Goal: Information Seeking & Learning: Learn about a topic

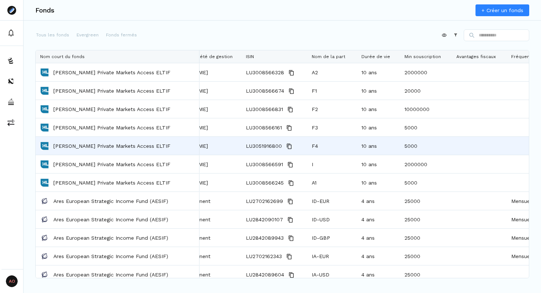
scroll to position [0, 39]
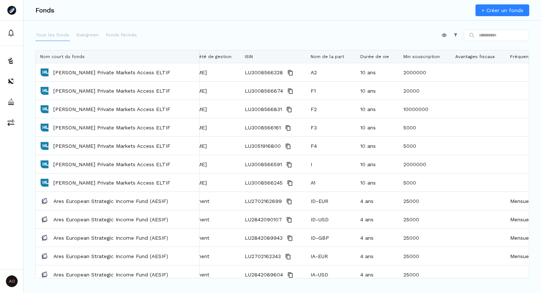
click at [51, 35] on p "Tous les fonds" at bounding box center [52, 35] width 33 height 7
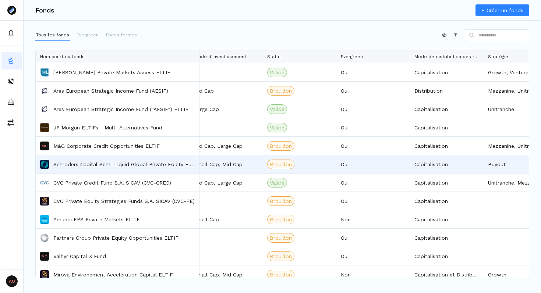
scroll to position [0, 1825]
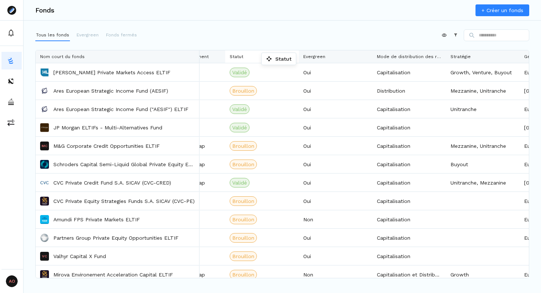
drag, startPoint x: 264, startPoint y: 56, endPoint x: 248, endPoint y: 55, distance: 15.5
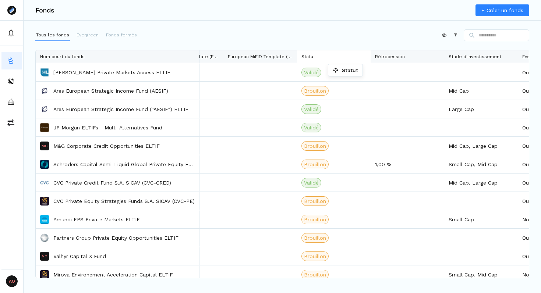
drag, startPoint x: 478, startPoint y: 58, endPoint x: 265, endPoint y: 60, distance: 212.3
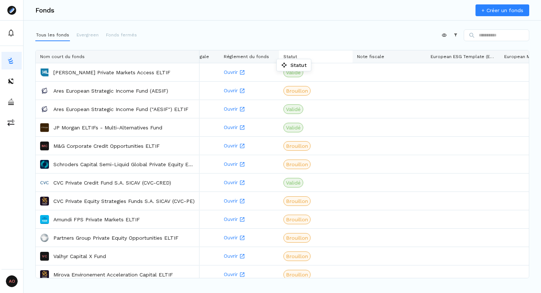
drag, startPoint x: 476, startPoint y: 54, endPoint x: 280, endPoint y: 61, distance: 196.2
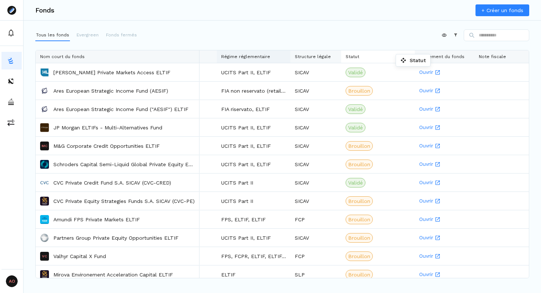
drag, startPoint x: 437, startPoint y: 56, endPoint x: 278, endPoint y: 56, distance: 158.6
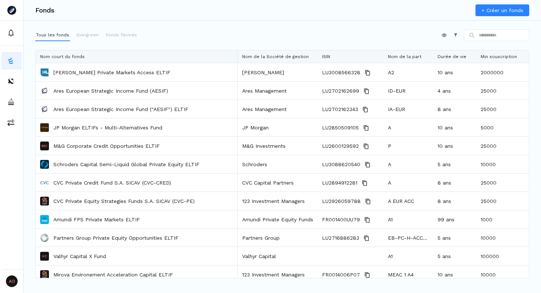
drag, startPoint x: 198, startPoint y: 55, endPoint x: 236, endPoint y: 78, distance: 44.5
click at [236, 78] on div "Nom court du fonds Nom de la Société de gestion ISIN Nom de la part Durée de vi…" at bounding box center [282, 164] width 493 height 228
click at [82, 35] on p "Evergreen" at bounding box center [88, 35] width 22 height 7
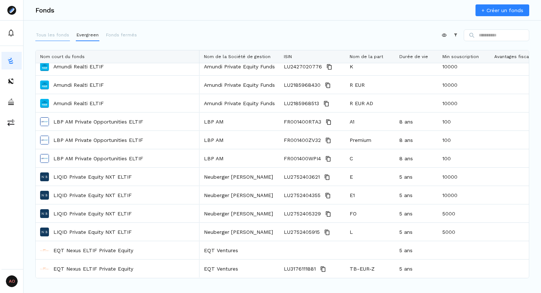
click at [52, 35] on p "Tous les fonds" at bounding box center [52, 35] width 33 height 7
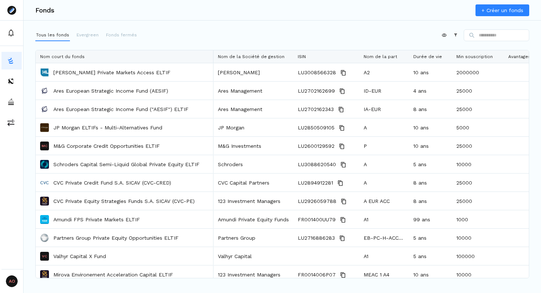
drag, startPoint x: 198, startPoint y: 53, endPoint x: 212, endPoint y: 56, distance: 14.2
click at [212, 56] on div at bounding box center [213, 56] width 3 height 13
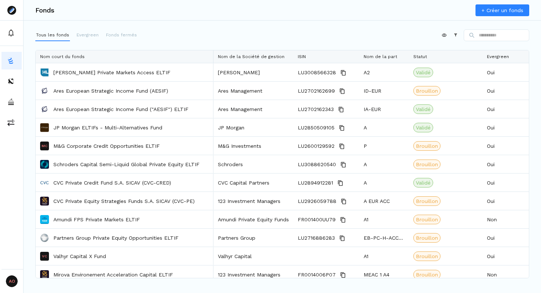
click at [211, 33] on div "Appliquer Constructeur" at bounding box center [282, 36] width 494 height 15
click at [205, 57] on div "Nom court du fonds" at bounding box center [124, 56] width 169 height 13
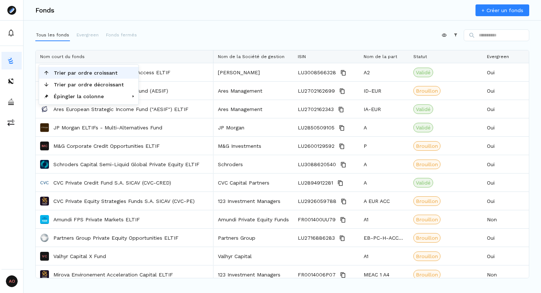
click at [95, 74] on span "Trier par ordre croissant" at bounding box center [88, 73] width 79 height 12
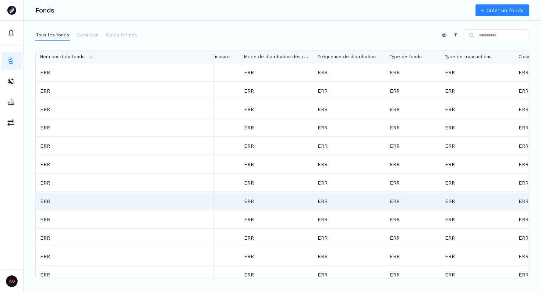
scroll to position [0, 608]
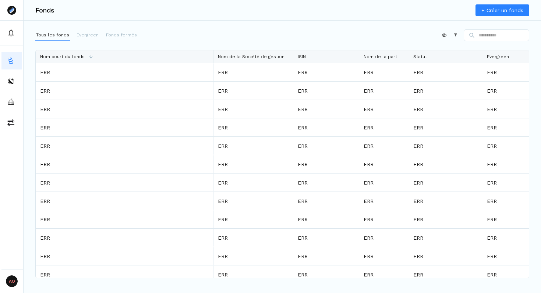
click at [177, 30] on div "Appliquer Constructeur" at bounding box center [282, 36] width 494 height 15
click at [87, 38] on button "Evergreen" at bounding box center [88, 35] width 24 height 12
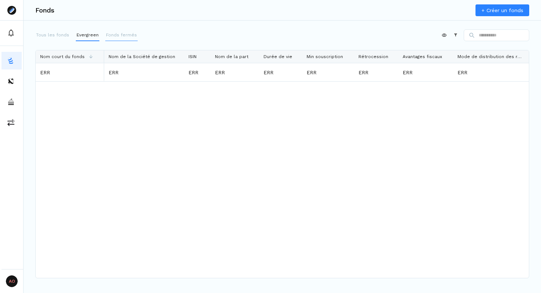
click at [116, 36] on p "Fonds fermés" at bounding box center [121, 35] width 31 height 7
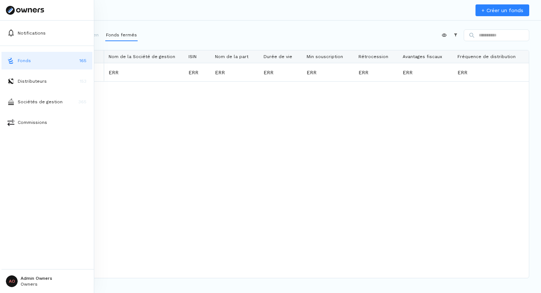
click at [23, 77] on button "Distributeurs 153" at bounding box center [46, 81] width 91 height 18
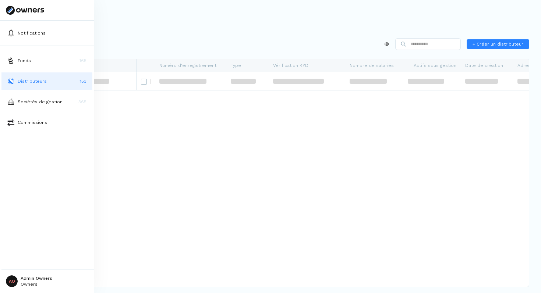
click at [24, 88] on button "Distributeurs 153" at bounding box center [46, 81] width 91 height 18
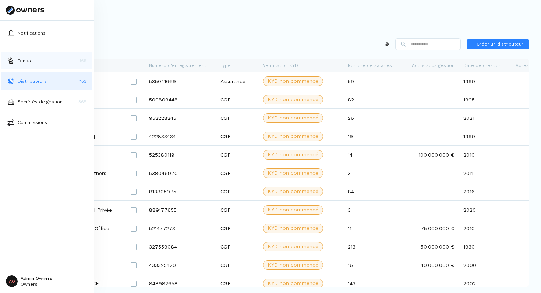
click at [21, 61] on p "Fonds" at bounding box center [24, 60] width 13 height 7
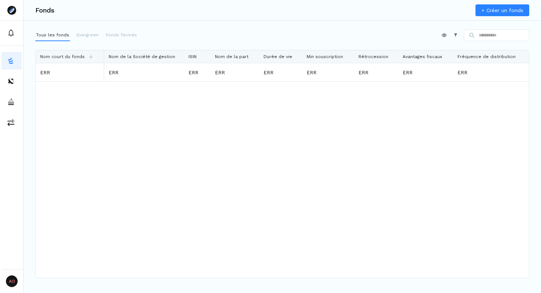
click at [248, 32] on div "Appliquer Constructeur" at bounding box center [282, 36] width 494 height 15
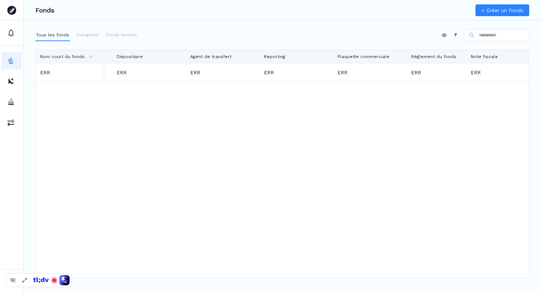
scroll to position [0, 1920]
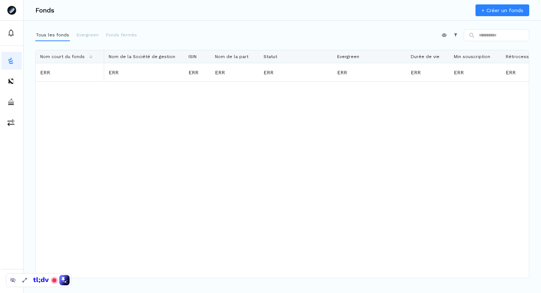
click at [319, 38] on div "Appliquer Constructeur" at bounding box center [282, 36] width 494 height 15
click at [90, 36] on p "Evergreen" at bounding box center [88, 35] width 22 height 7
click at [115, 37] on p "Fonds fermés" at bounding box center [121, 35] width 31 height 7
click at [86, 38] on p "Evergreen" at bounding box center [88, 35] width 22 height 7
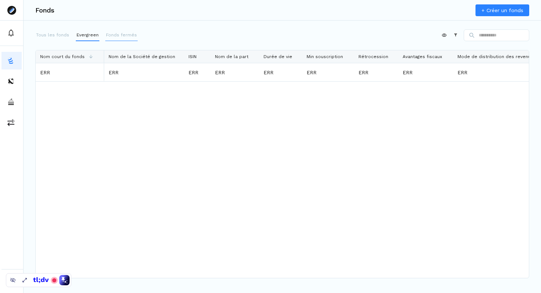
click at [127, 36] on p "Fonds fermés" at bounding box center [121, 35] width 31 height 7
click at [453, 33] on icon at bounding box center [455, 34] width 5 height 5
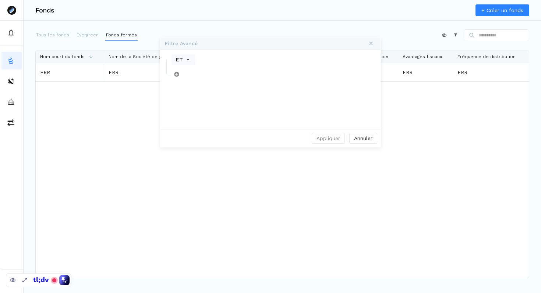
click at [315, 38] on div "Filtre Avancé" at bounding box center [270, 39] width 216 height 2
click at [277, 30] on div "Appliquer Constructeur" at bounding box center [282, 36] width 494 height 15
click at [86, 38] on p "Evergreen" at bounding box center [88, 35] width 22 height 7
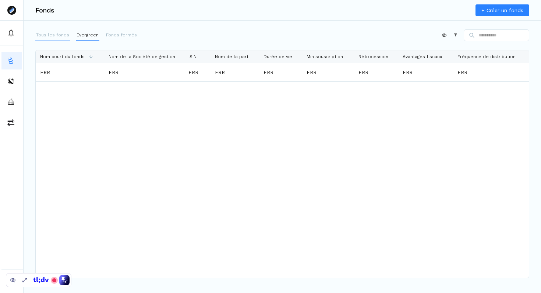
click at [36, 38] on button "Tous les fonds" at bounding box center [52, 35] width 35 height 12
click at [210, 35] on div "Appliquer Constructeur" at bounding box center [282, 36] width 494 height 15
click at [124, 39] on button "Fonds fermés" at bounding box center [121, 35] width 32 height 12
click at [85, 38] on p "Evergreen" at bounding box center [88, 35] width 22 height 7
click at [57, 38] on p "Tous les fonds" at bounding box center [52, 35] width 33 height 7
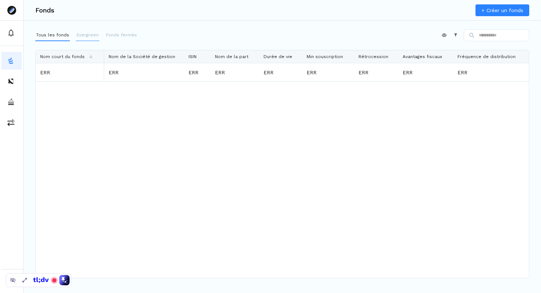
click at [80, 38] on p "Evergreen" at bounding box center [88, 35] width 22 height 7
click at [121, 38] on p "Fonds fermés" at bounding box center [121, 35] width 31 height 7
click at [87, 54] on div "Nom court du fonds" at bounding box center [70, 56] width 60 height 13
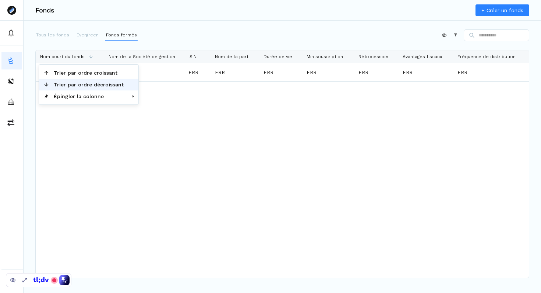
click at [84, 84] on span "Trier par ordre décroissant" at bounding box center [88, 85] width 79 height 12
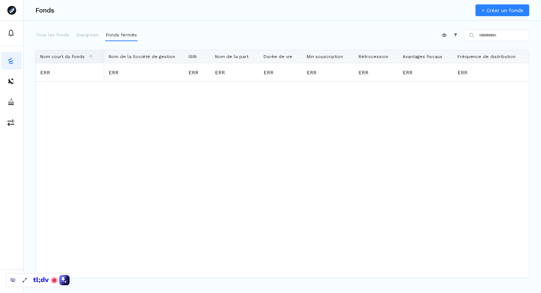
click at [88, 56] on icon at bounding box center [90, 56] width 5 height 5
click at [93, 56] on div "Nom court du fonds" at bounding box center [70, 56] width 60 height 13
click at [262, 34] on div "Appliquer Constructeur" at bounding box center [282, 36] width 494 height 15
click at [453, 32] on icon at bounding box center [455, 34] width 5 height 5
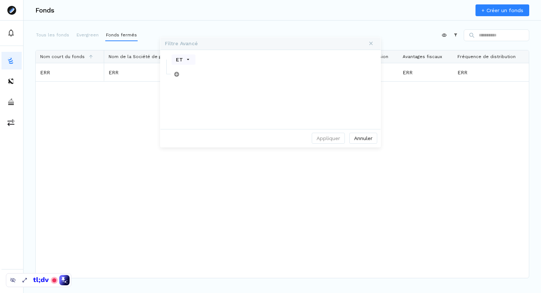
click at [354, 31] on div "Appliquer Constructeur" at bounding box center [282, 36] width 494 height 15
click at [372, 142] on button "Annuler" at bounding box center [363, 138] width 28 height 11
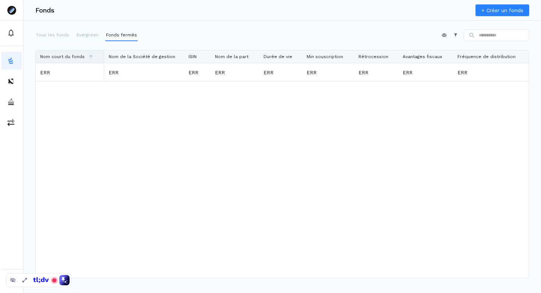
click at [89, 58] on icon at bounding box center [90, 56] width 5 height 5
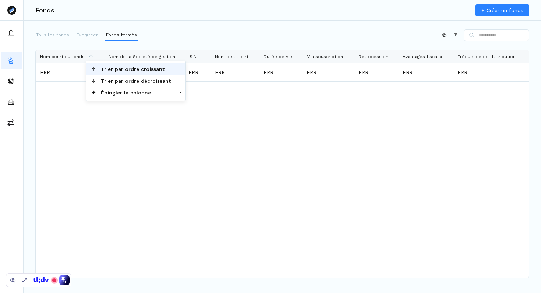
click at [105, 71] on span "Trier par ordre croissant" at bounding box center [135, 69] width 79 height 12
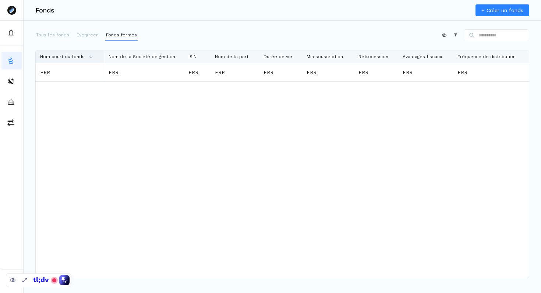
click at [95, 57] on div "Nom court du fonds" at bounding box center [70, 56] width 60 height 13
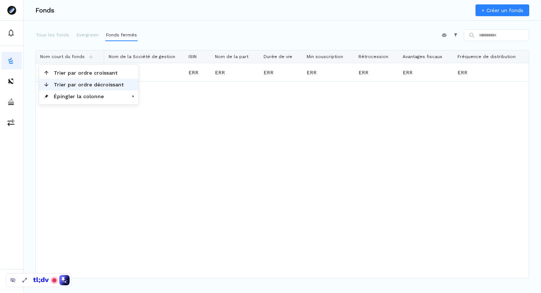
click at [98, 84] on span "Trier par ordre décroissant" at bounding box center [88, 85] width 79 height 12
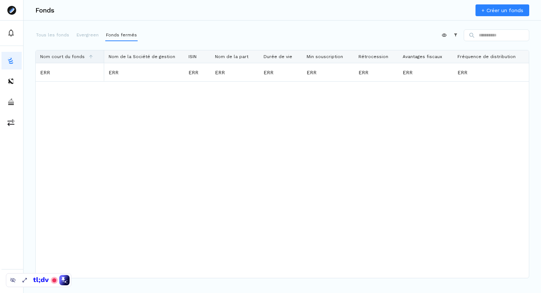
click at [94, 55] on div "Nom court du fonds" at bounding box center [70, 56] width 60 height 13
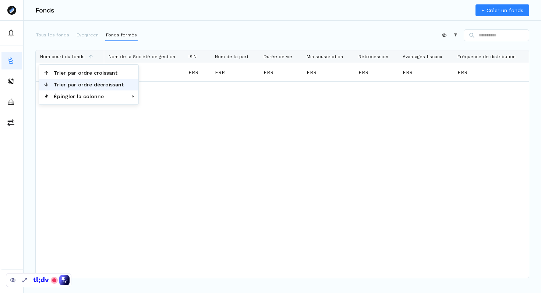
click at [81, 84] on span "Trier par ordre décroissant" at bounding box center [88, 85] width 79 height 12
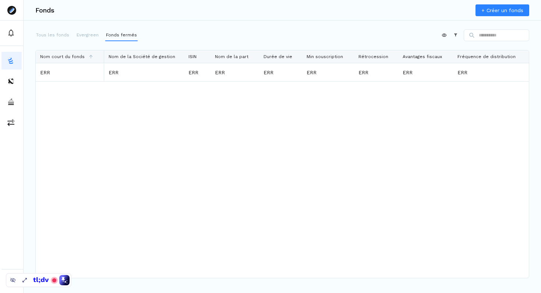
click at [224, 30] on div "Appliquer Constructeur" at bounding box center [282, 36] width 494 height 15
click at [89, 55] on icon at bounding box center [90, 56] width 5 height 5
click at [174, 31] on div "Appliquer Constructeur" at bounding box center [282, 36] width 494 height 15
click at [97, 33] on div "Tous les fonds Evergreen Fonds fermés" at bounding box center [86, 35] width 102 height 12
click at [81, 36] on p "Evergreen" at bounding box center [88, 35] width 22 height 7
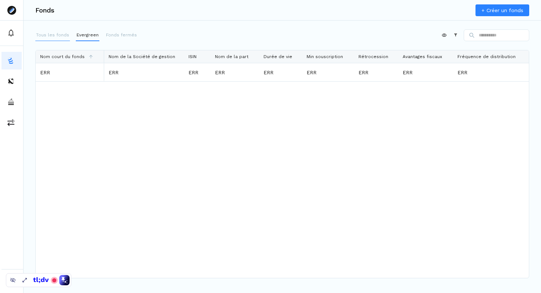
click at [50, 35] on p "Tous les fonds" at bounding box center [52, 35] width 33 height 7
drag, startPoint x: 41, startPoint y: 281, endPoint x: 299, endPoint y: 262, distance: 259.0
click at [299, 262] on icon at bounding box center [301, 260] width 4 height 5
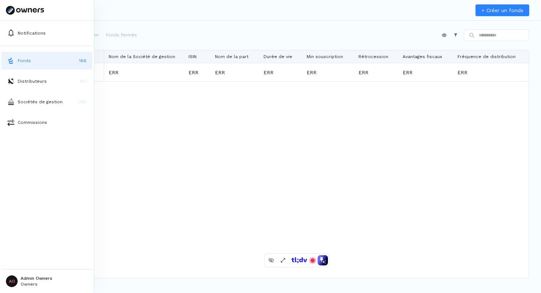
click at [32, 283] on html "Notifications Fonds 166 Distributeurs 153 Sociétés de gestion 365 Commissions A…" at bounding box center [270, 146] width 541 height 293
click at [33, 263] on p "Déconnexion" at bounding box center [37, 260] width 32 height 8
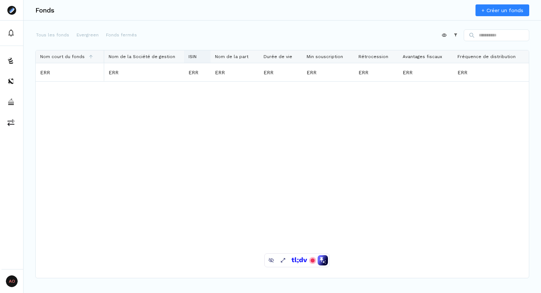
click at [201, 57] on div "ISIN" at bounding box center [197, 56] width 18 height 13
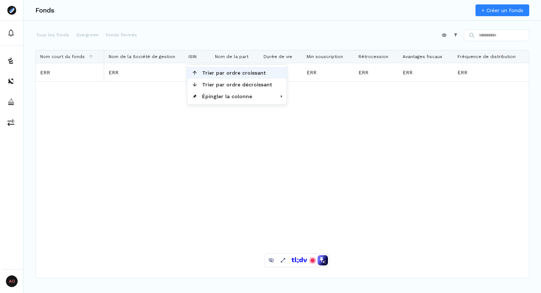
click at [219, 75] on span "Trier par ordre croissant" at bounding box center [237, 73] width 79 height 12
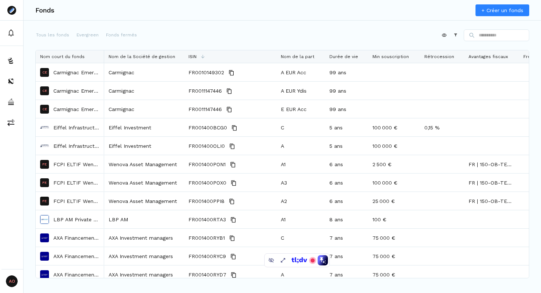
drag, startPoint x: 209, startPoint y: 56, endPoint x: 275, endPoint y: 63, distance: 66.3
click at [275, 63] on div "Nom court du fonds Nom de la Société de gestion ISIN Nom de la part Durée de vi…" at bounding box center [282, 164] width 493 height 228
click at [61, 32] on p "Tous les fonds" at bounding box center [52, 35] width 33 height 7
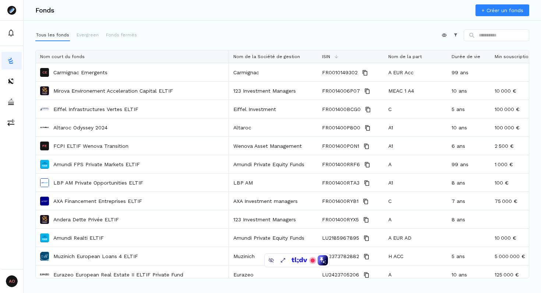
click at [239, 32] on div "Appliquer Constructeur" at bounding box center [282, 36] width 494 height 15
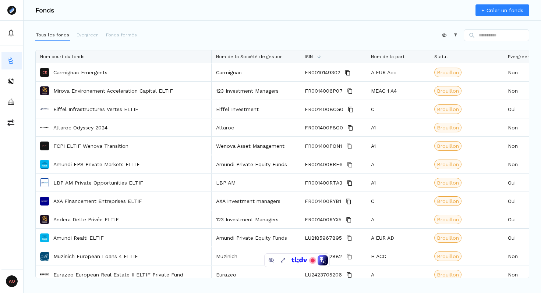
drag, startPoint x: 228, startPoint y: 55, endPoint x: 210, endPoint y: 56, distance: 17.7
click at [210, 56] on div at bounding box center [211, 56] width 3 height 13
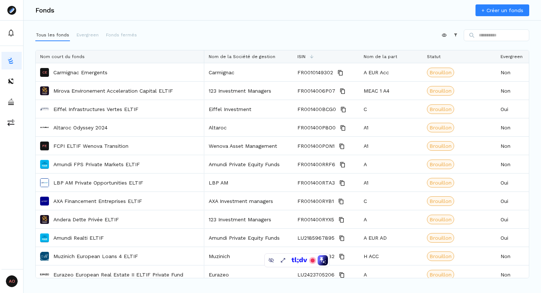
drag, startPoint x: 210, startPoint y: 58, endPoint x: 194, endPoint y: 58, distance: 16.6
click at [202, 58] on div at bounding box center [203, 56] width 3 height 13
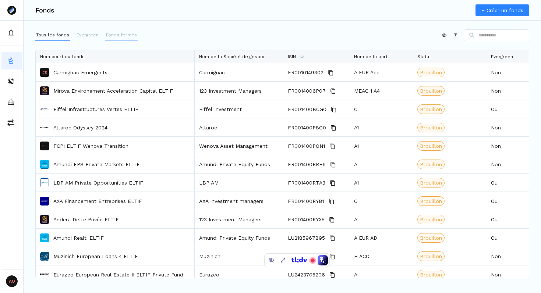
click at [123, 34] on p "Fonds fermés" at bounding box center [121, 35] width 31 height 7
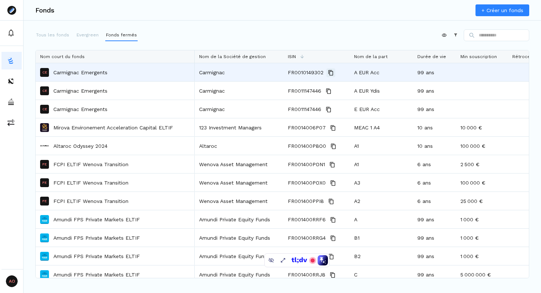
click at [329, 74] on icon "Copy" at bounding box center [331, 73] width 6 height 6
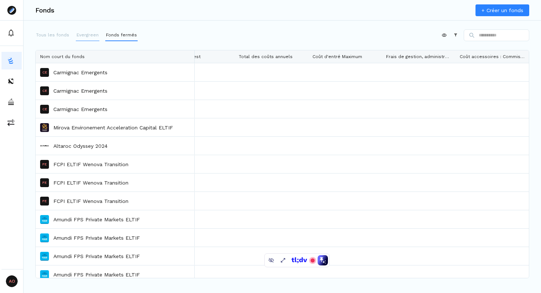
click at [92, 38] on p "Evergreen" at bounding box center [88, 35] width 22 height 7
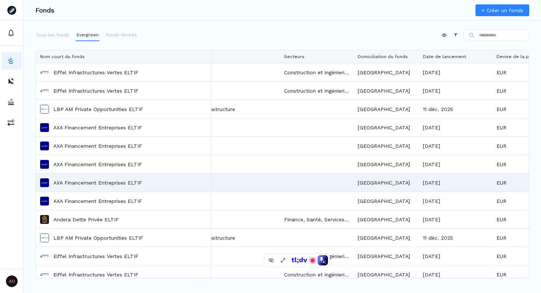
scroll to position [0, 792]
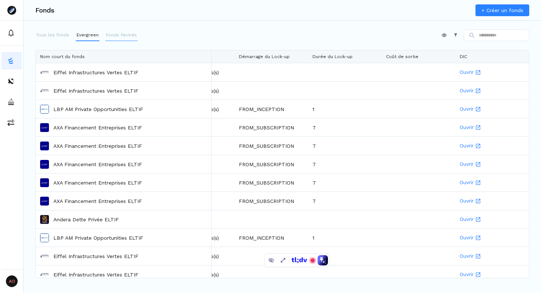
click at [109, 35] on p "Fonds fermés" at bounding box center [121, 35] width 31 height 7
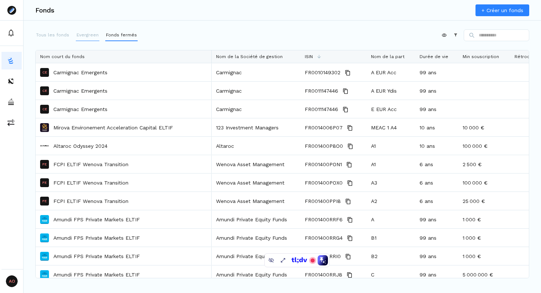
drag, startPoint x: 73, startPoint y: 32, endPoint x: 81, endPoint y: 33, distance: 7.8
click at [73, 32] on div "Tous les fonds Evergreen Fonds fermés" at bounding box center [86, 35] width 102 height 12
click at [83, 31] on button "Evergreen" at bounding box center [88, 35] width 24 height 12
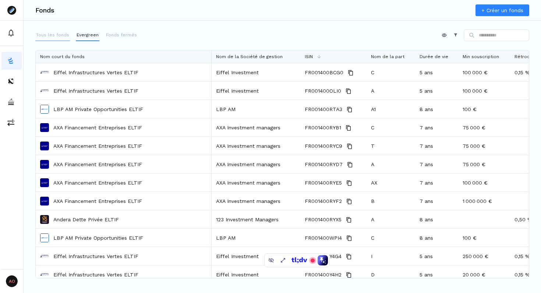
click at [55, 35] on p "Tous les fonds" at bounding box center [52, 35] width 33 height 7
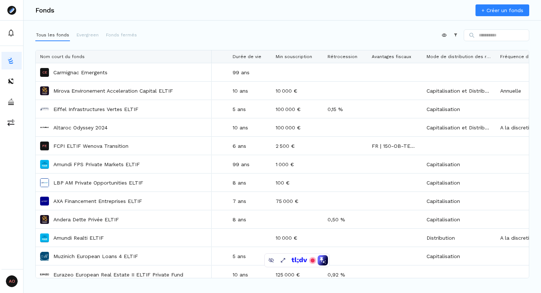
click at [493, 9] on link "+ Créer un fonds" at bounding box center [502, 10] width 54 height 12
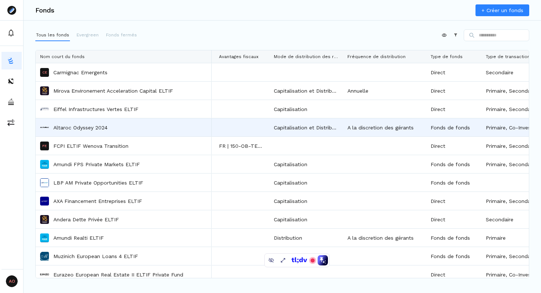
scroll to position [0, 490]
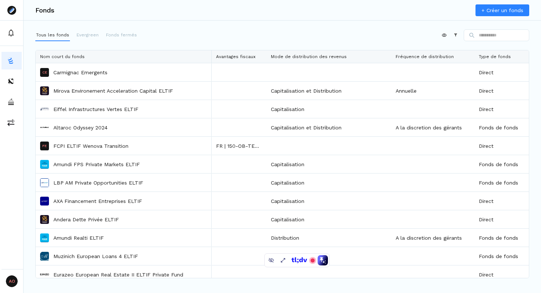
drag, startPoint x: 339, startPoint y: 56, endPoint x: 390, endPoint y: 72, distance: 53.8
click at [390, 72] on div "Nom court du fonds Min souscription Rétrocession Avantages fiscaux Mode de dist…" at bounding box center [282, 164] width 493 height 228
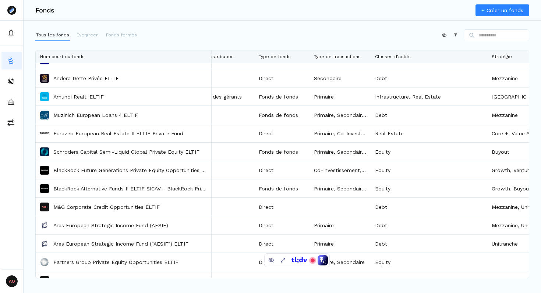
scroll to position [0, 0]
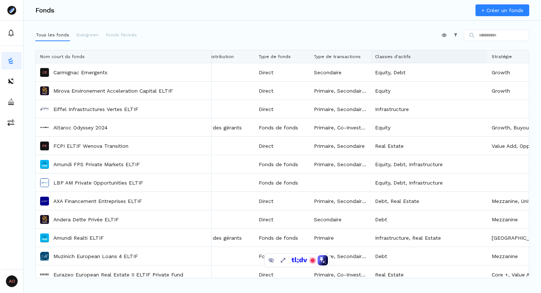
click at [370, 57] on div at bounding box center [428, 56] width 117 height 13
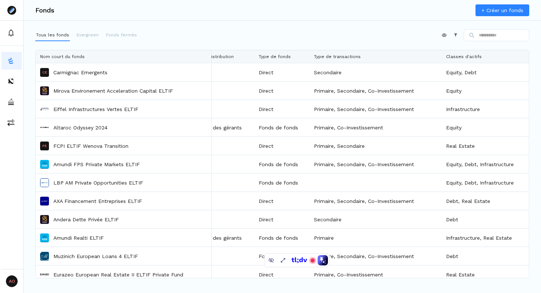
drag, startPoint x: 369, startPoint y: 56, endPoint x: 440, endPoint y: 79, distance: 74.7
click at [440, 79] on div "Nom court du fonds Mode de distribution des revenus Fréquence de distribution T…" at bounding box center [282, 164] width 493 height 228
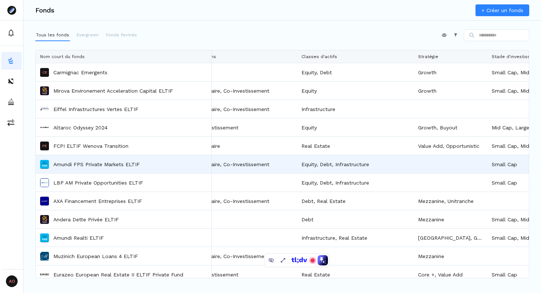
scroll to position [0, 897]
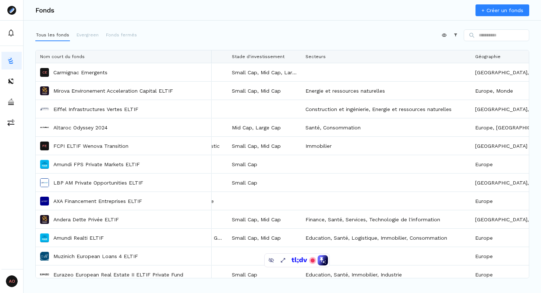
drag, startPoint x: 372, startPoint y: 55, endPoint x: 468, endPoint y: 71, distance: 97.4
click at [468, 71] on div "Nom court du fonds Classes d'actifs Stratégie Stade d'investissement Secteurs G…" at bounding box center [282, 164] width 493 height 228
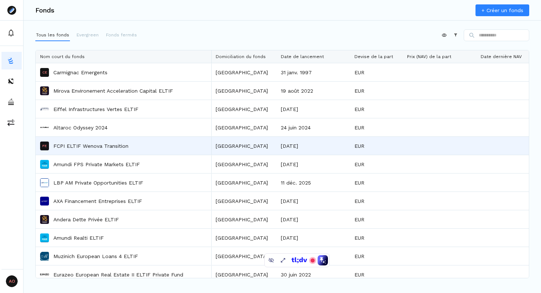
scroll to position [0, 1448]
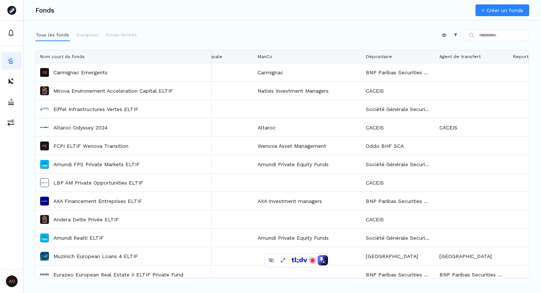
drag, startPoint x: 326, startPoint y: 57, endPoint x: 361, endPoint y: 70, distance: 36.8
click at [361, 70] on div "Nom court du fonds Structure légale Devise Principale ManCo Dépositaire Agent d…" at bounding box center [282, 164] width 493 height 228
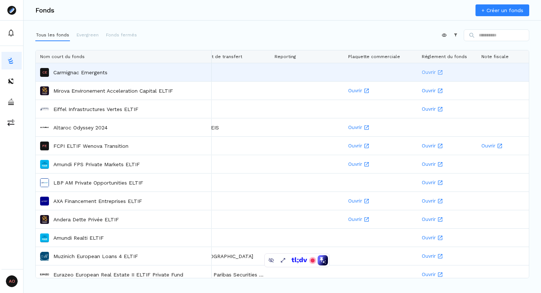
click at [428, 70] on link "Ouvrir" at bounding box center [447, 72] width 51 height 17
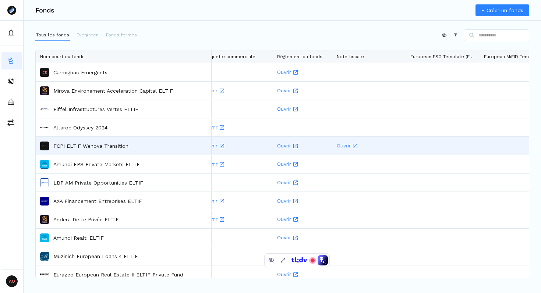
click at [347, 146] on link "Ouvrir" at bounding box center [369, 145] width 65 height 17
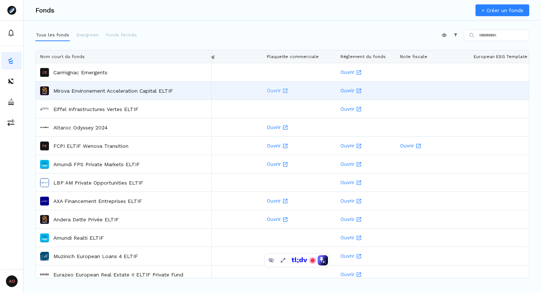
click at [276, 92] on link "Ouvrir" at bounding box center [299, 90] width 65 height 17
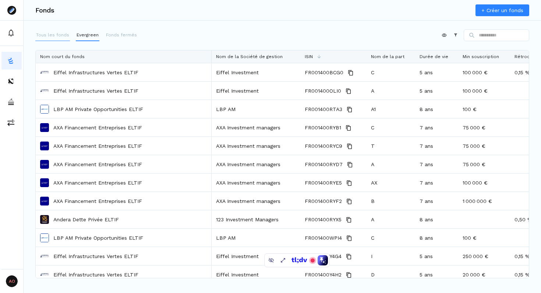
click at [47, 37] on p "Tous les fonds" at bounding box center [52, 35] width 33 height 7
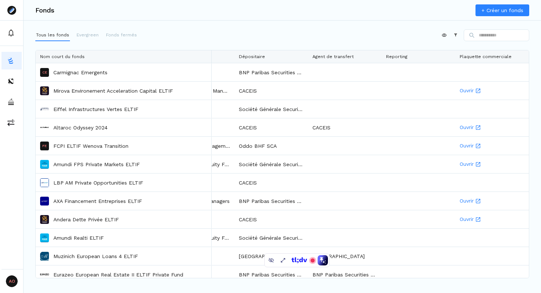
click at [439, 34] on html "AO Admin Owners Owners Fonds + Créer un fonds Tous les fonds Evergreen Fonds fe…" at bounding box center [270, 146] width 541 height 293
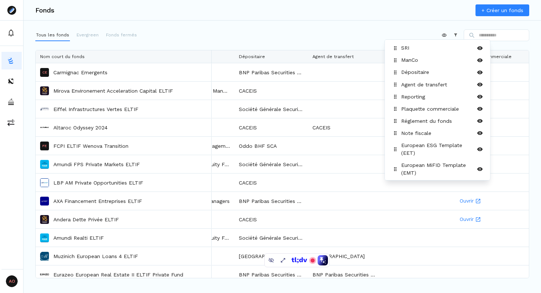
click at [396, 48] on icon at bounding box center [395, 48] width 3 height 4
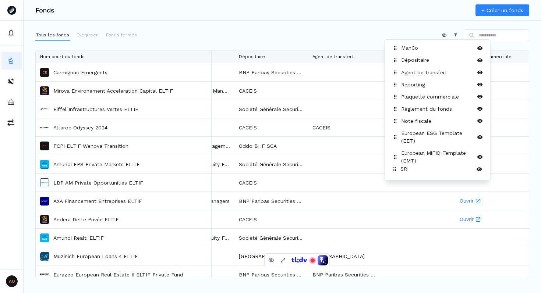
drag, startPoint x: 395, startPoint y: 48, endPoint x: 394, endPoint y: 169, distance: 121.4
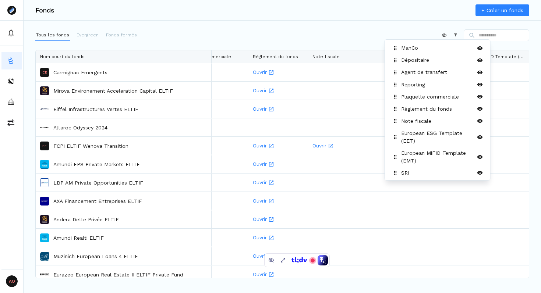
click at [335, 40] on html "AO Admin Owners Owners Fonds + Créer un fonds Tous les fonds Evergreen Fonds fe…" at bounding box center [270, 146] width 541 height 293
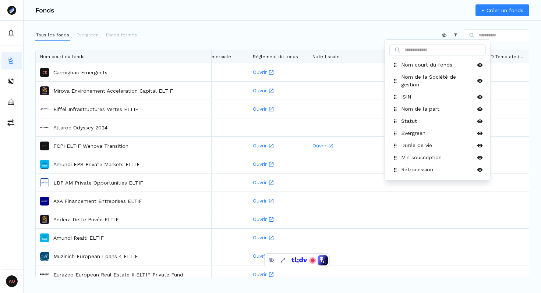
click at [439, 35] on html "AO Admin Owners Owners Fonds + Créer un fonds Tous les fonds Evergreen Fonds fe…" at bounding box center [270, 146] width 541 height 293
drag, startPoint x: 394, startPoint y: 174, endPoint x: 395, endPoint y: 78, distance: 96.8
click at [395, 78] on icon at bounding box center [396, 76] width 6 height 6
click at [369, 29] on html "AO Admin Owners Owners Fonds + Créer un fonds Tous les fonds Evergreen Fonds fe…" at bounding box center [270, 146] width 541 height 293
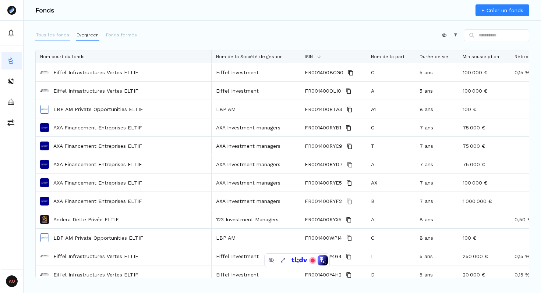
click at [48, 38] on p "Tous les fonds" at bounding box center [52, 35] width 33 height 7
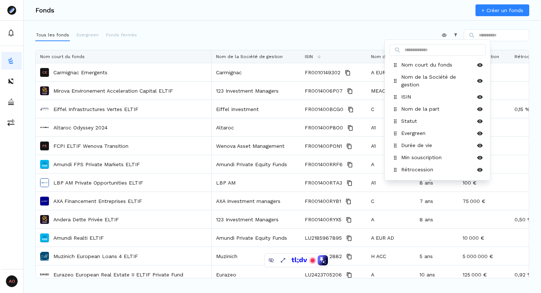
click at [441, 33] on html "AO Admin Owners Owners Fonds + Créer un fonds Tous les fonds Evergreen Fonds fe…" at bounding box center [270, 146] width 541 height 293
drag, startPoint x: 395, startPoint y: 148, endPoint x: 394, endPoint y: 95, distance: 53.0
click at [394, 95] on icon at bounding box center [393, 97] width 3 height 4
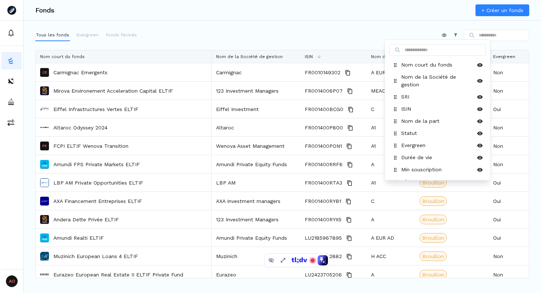
click at [338, 37] on html "AO Admin Owners Owners Fonds + Créer un fonds Tous les fonds Evergreen Fonds fe…" at bounding box center [270, 146] width 541 height 293
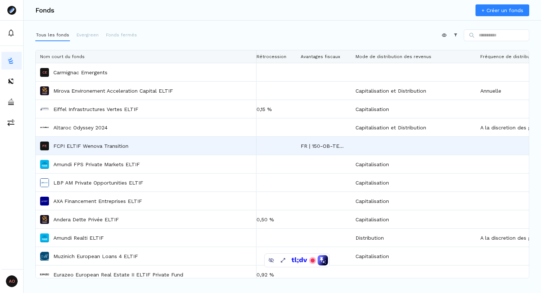
scroll to position [0, 530]
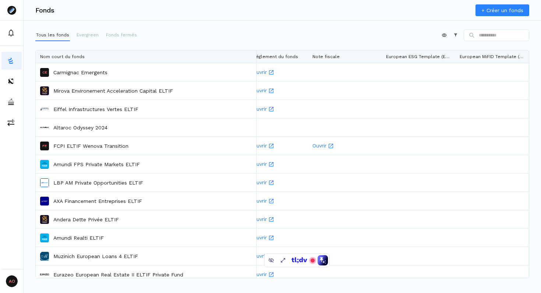
click at [311, 38] on div "Appliquer Constructeur" at bounding box center [282, 36] width 494 height 15
click at [327, 36] on div "Appliquer Constructeur" at bounding box center [282, 36] width 494 height 15
click at [318, 36] on div "Appliquer Constructeur" at bounding box center [282, 36] width 494 height 15
click at [309, 31] on div "Appliquer Constructeur" at bounding box center [282, 36] width 494 height 15
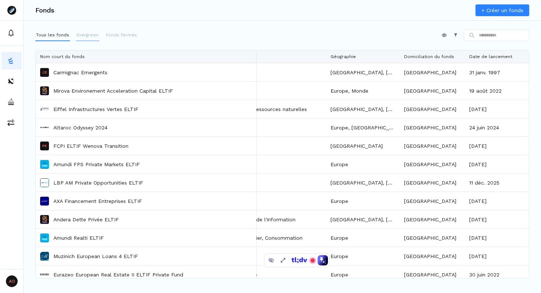
click at [76, 39] on button "Evergreen" at bounding box center [88, 35] width 24 height 12
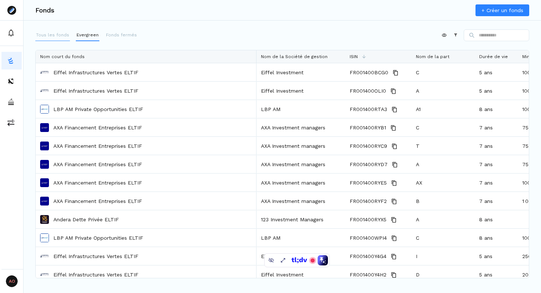
click at [49, 38] on p "Tous les fonds" at bounding box center [52, 35] width 33 height 7
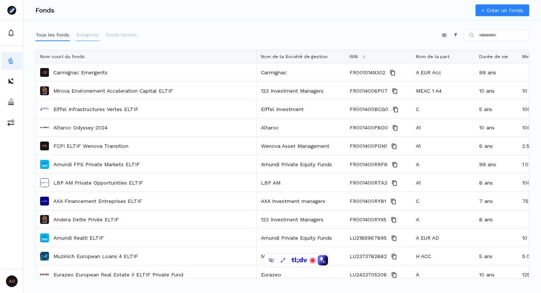
click at [81, 34] on p "Evergreen" at bounding box center [88, 35] width 22 height 7
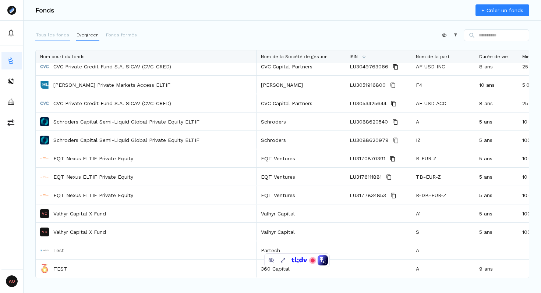
click at [58, 36] on p "Tous les fonds" at bounding box center [52, 35] width 33 height 7
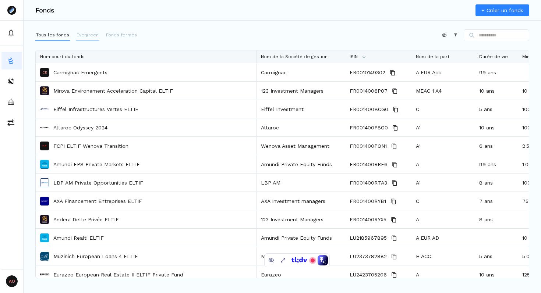
click at [87, 37] on p "Evergreen" at bounding box center [88, 35] width 22 height 7
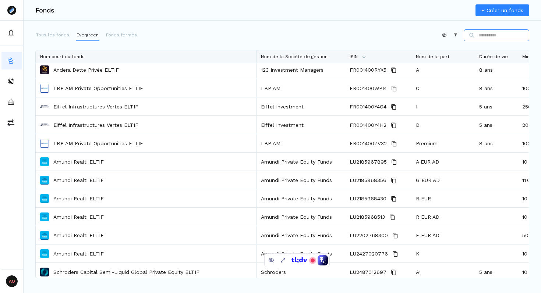
scroll to position [312, 0]
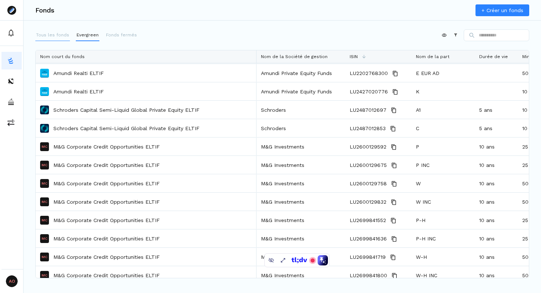
click at [57, 36] on p "Tous les fonds" at bounding box center [52, 35] width 33 height 7
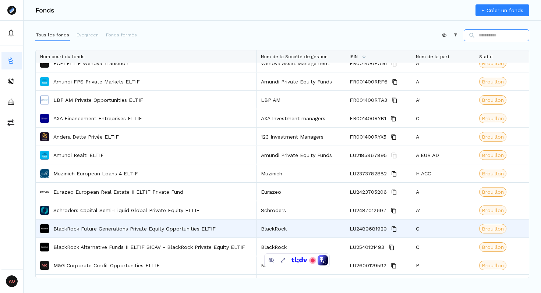
scroll to position [96, 0]
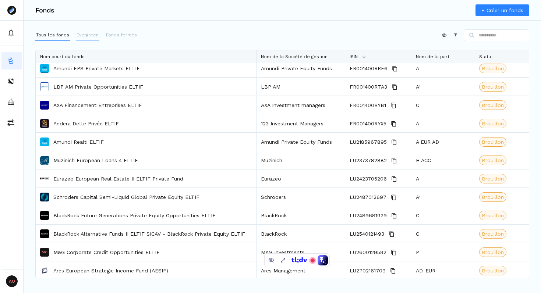
click at [81, 37] on p "Evergreen" at bounding box center [88, 35] width 22 height 7
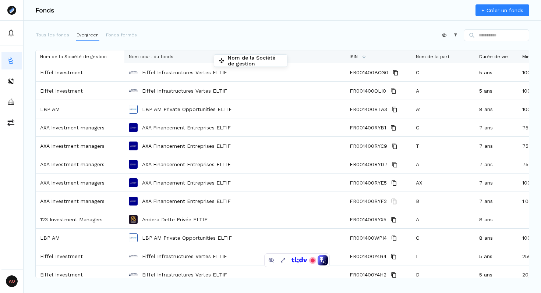
drag, startPoint x: 256, startPoint y: 54, endPoint x: 217, endPoint y: 56, distance: 39.1
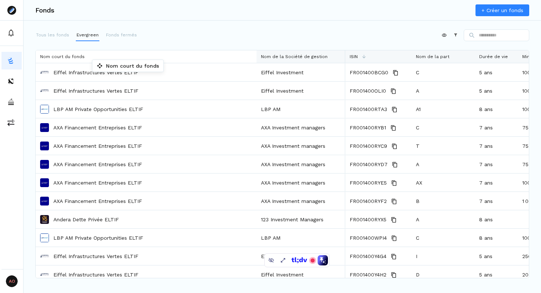
drag, startPoint x: 234, startPoint y: 56, endPoint x: 92, endPoint y: 61, distance: 141.7
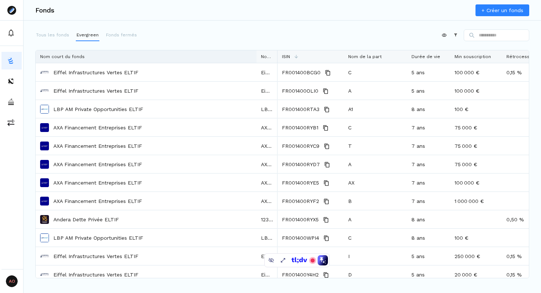
drag, startPoint x: 344, startPoint y: 57, endPoint x: 222, endPoint y: 61, distance: 122.2
click at [222, 61] on div "Nom court du fonds Nom de la Société de gestion" at bounding box center [157, 56] width 242 height 13
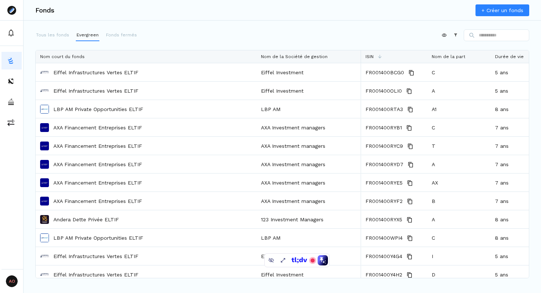
drag, startPoint x: 276, startPoint y: 57, endPoint x: 360, endPoint y: 67, distance: 84.1
click at [360, 67] on div "Nom court du fonds Nom de la Société de gestion ISIN Nom de la part Durée de vi…" at bounding box center [282, 164] width 493 height 228
click at [220, 57] on div "Nom court du fonds" at bounding box center [146, 56] width 212 height 13
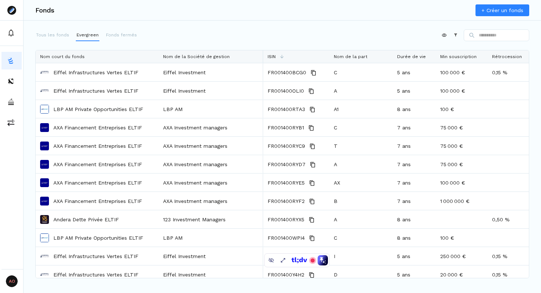
drag, startPoint x: 255, startPoint y: 55, endPoint x: 157, endPoint y: 63, distance: 98.2
click at [157, 63] on div "Nom court du fonds Nom de la Société de gestion ISIN Nom de la part Durée de vi…" at bounding box center [282, 164] width 493 height 228
click at [188, 28] on div "Fonds + Créer un fonds Tous les fonds Evergreen Fonds fermés Appliquer Construc…" at bounding box center [282, 146] width 517 height 293
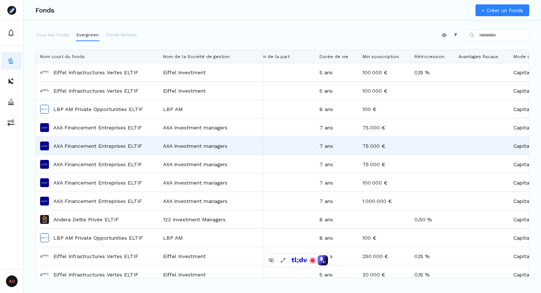
scroll to position [0, 116]
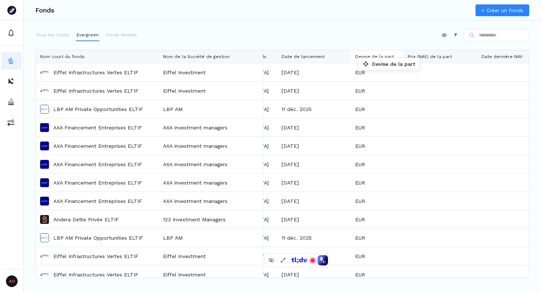
drag, startPoint x: 338, startPoint y: 56, endPoint x: 362, endPoint y: 60, distance: 24.3
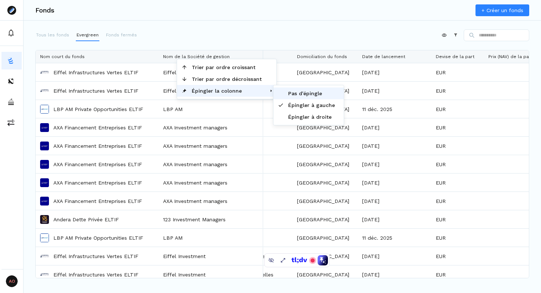
click at [302, 94] on span "Pas d'épingle" at bounding box center [312, 94] width 56 height 12
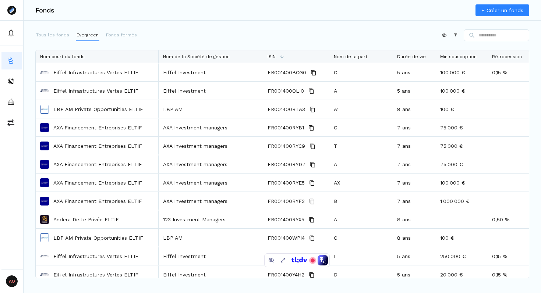
click at [182, 35] on div "Appliquer Constructeur" at bounding box center [282, 36] width 494 height 15
click at [298, 37] on div "Appliquer Constructeur" at bounding box center [282, 36] width 494 height 15
click at [305, 43] on div "Appliquer Constructeur" at bounding box center [282, 36] width 494 height 15
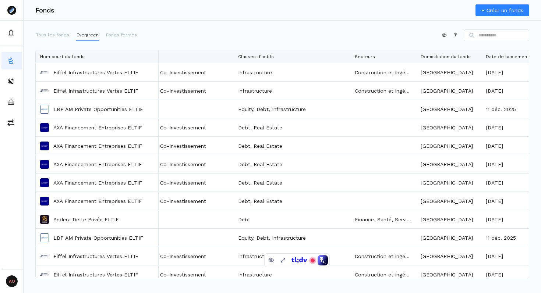
drag, startPoint x: 519, startPoint y: 55, endPoint x: 416, endPoint y: 63, distance: 104.0
click at [416, 63] on div at bounding box center [415, 56] width 3 height 13
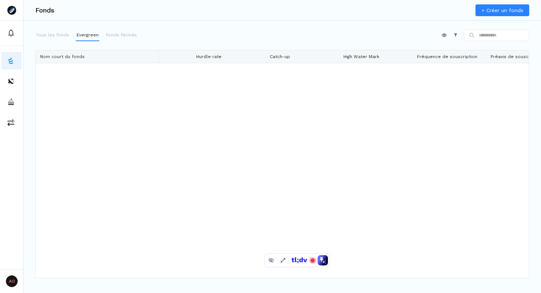
click at [299, 25] on div "Fonds + Créer un fonds Tous les fonds Evergreen Fonds fermés Appliquer Construc…" at bounding box center [282, 146] width 517 height 293
click at [305, 33] on div "Appliquer Constructeur" at bounding box center [282, 36] width 494 height 15
click at [333, 37] on div "Appliquer Constructeur" at bounding box center [282, 36] width 494 height 15
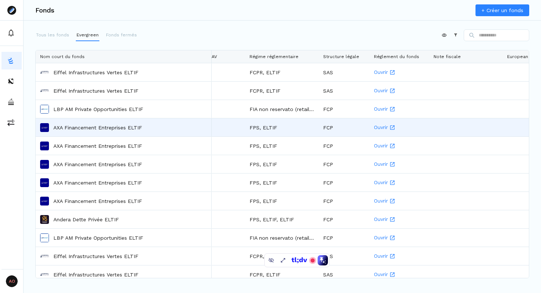
scroll to position [0, 1387]
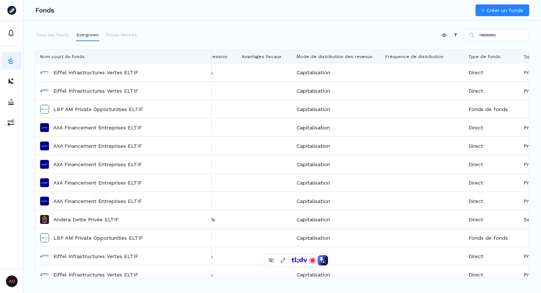
click at [440, 33] on html "AO Admin Owners Owners Fonds + Créer un fonds Tous les fonds Evergreen Fonds fe…" at bounding box center [270, 146] width 541 height 293
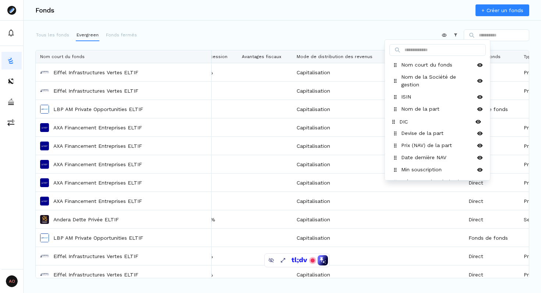
drag, startPoint x: 396, startPoint y: 173, endPoint x: 395, endPoint y: 121, distance: 52.3
click at [395, 121] on icon at bounding box center [393, 122] width 6 height 6
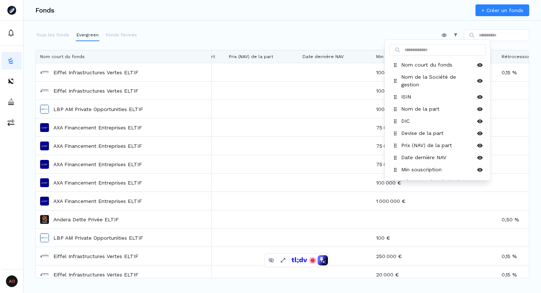
click at [310, 29] on html "AO Admin Owners Owners Fonds + Créer un fonds Tous les fonds Evergreen Fonds fe…" at bounding box center [270, 146] width 541 height 293
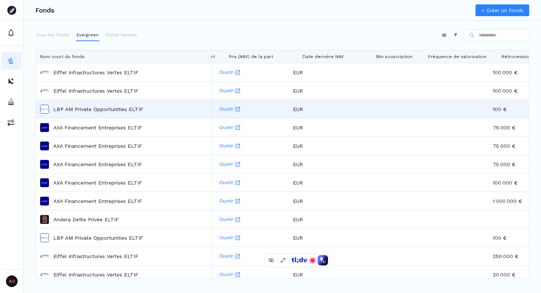
scroll to position [0, 141]
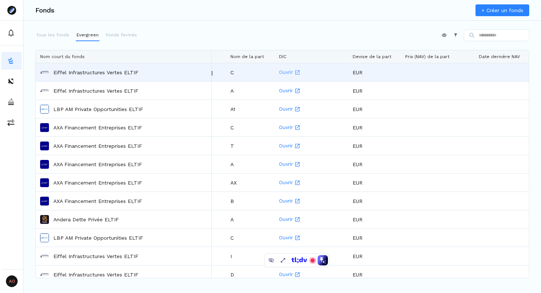
click at [288, 72] on link "Ouvrir" at bounding box center [311, 72] width 65 height 17
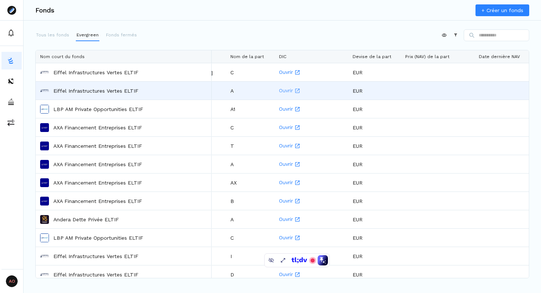
click at [284, 88] on link "Ouvrir" at bounding box center [311, 90] width 65 height 17
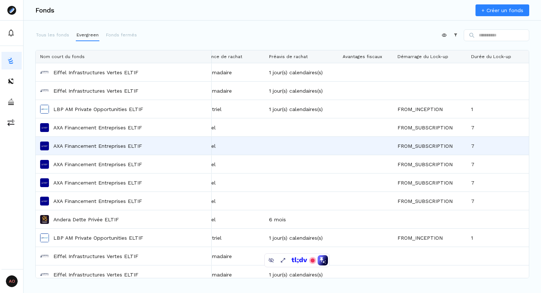
scroll to position [62, 0]
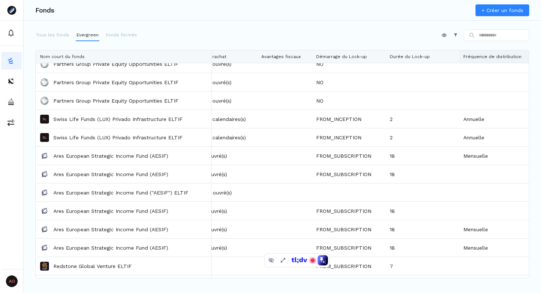
click at [459, 56] on div at bounding box center [500, 56] width 83 height 13
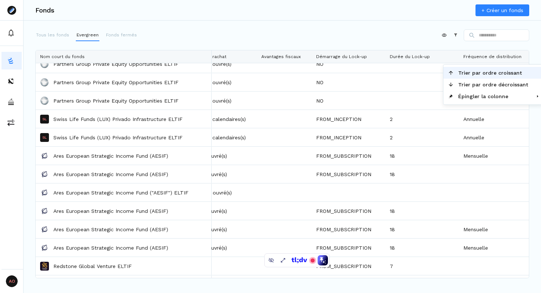
click at [390, 34] on div "Appliquer Constructeur" at bounding box center [282, 36] width 494 height 15
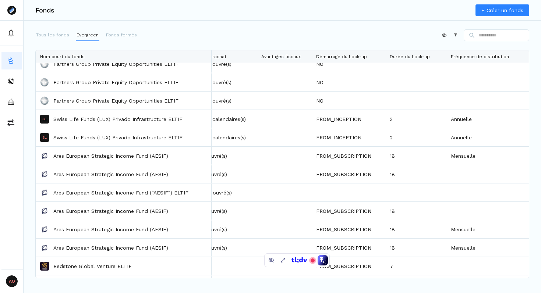
drag, startPoint x: 458, startPoint y: 54, endPoint x: 441, endPoint y: 54, distance: 16.6
click at [444, 54] on div at bounding box center [445, 56] width 3 height 13
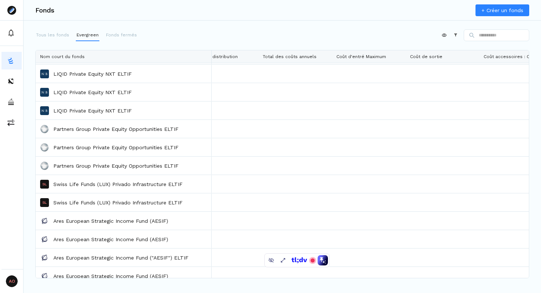
scroll to position [1128, 0]
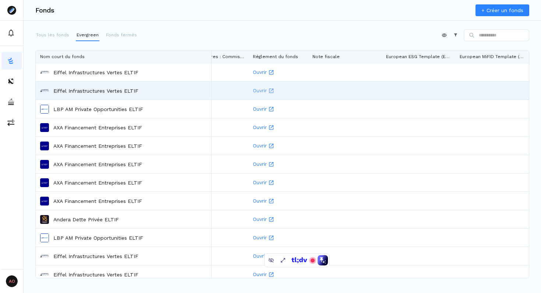
click at [259, 92] on link "Ouvrir" at bounding box center [278, 90] width 51 height 17
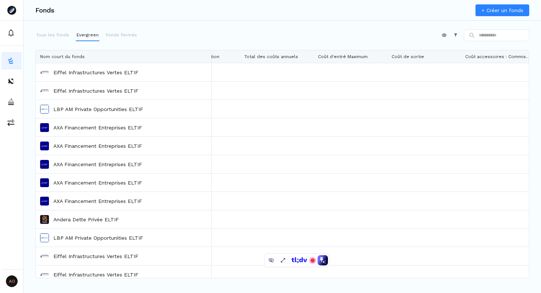
click at [224, 29] on div "Appliquer Constructeur" at bounding box center [282, 36] width 494 height 15
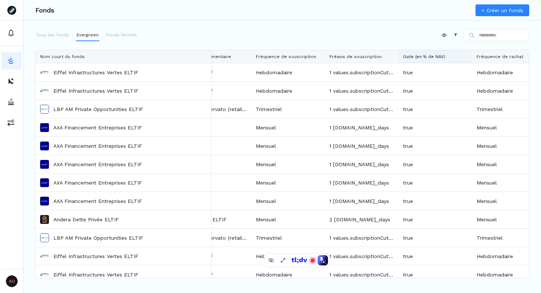
click at [398, 55] on div at bounding box center [435, 56] width 74 height 13
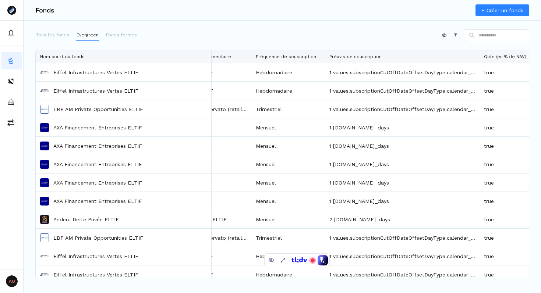
drag, startPoint x: 397, startPoint y: 55, endPoint x: 478, endPoint y: 65, distance: 81.5
click at [478, 65] on div "Nom court du fonds Structure légale Régime réglementaire Fréquence de souscript…" at bounding box center [282, 164] width 493 height 228
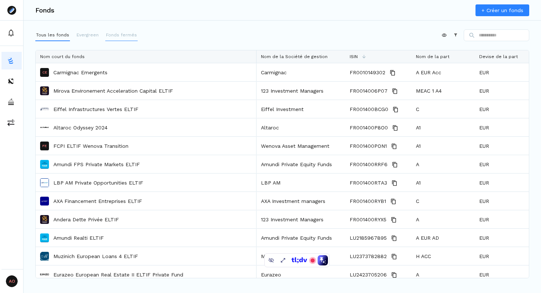
click at [129, 36] on p "Fonds fermés" at bounding box center [121, 35] width 31 height 7
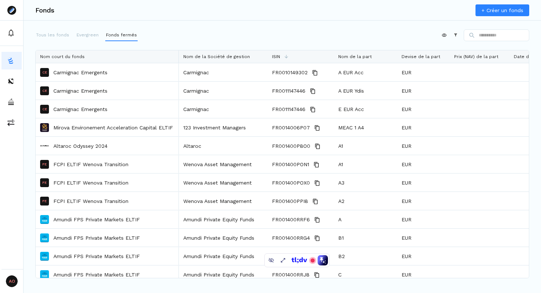
drag, startPoint x: 255, startPoint y: 54, endPoint x: 177, endPoint y: 60, distance: 77.8
click at [177, 60] on div at bounding box center [178, 56] width 3 height 13
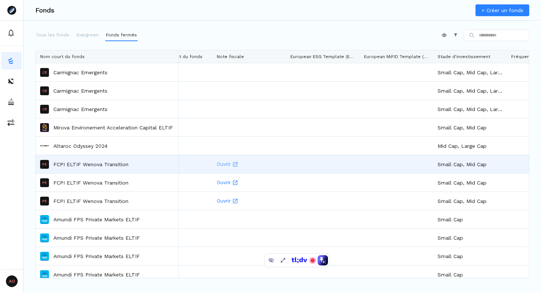
click at [224, 165] on link "Ouvrir" at bounding box center [249, 164] width 65 height 17
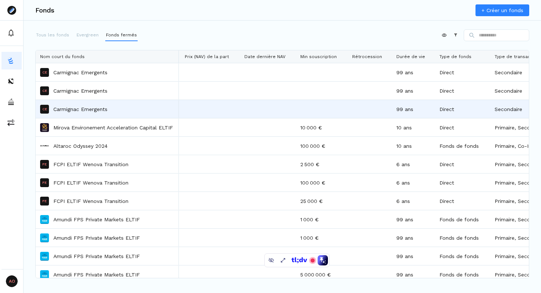
scroll to position [0, 389]
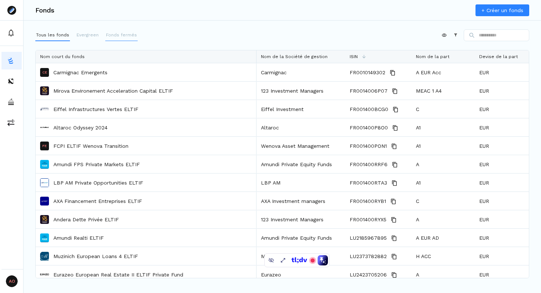
click at [119, 38] on button "Fonds fermés" at bounding box center [121, 35] width 32 height 12
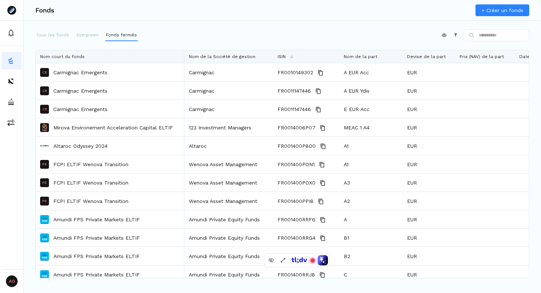
drag, startPoint x: 255, startPoint y: 57, endPoint x: 183, endPoint y: 67, distance: 72.8
click at [183, 67] on div "Nom court du fonds Nom de la Société de gestion ISIN Nom de la part Devise de l…" at bounding box center [282, 164] width 493 height 228
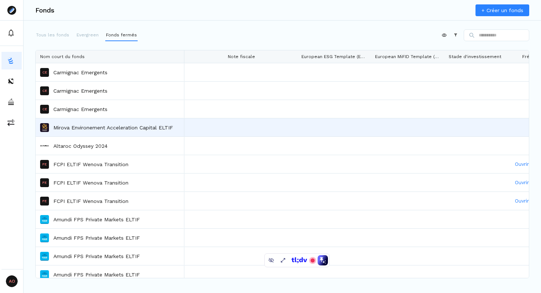
scroll to position [0, 1030]
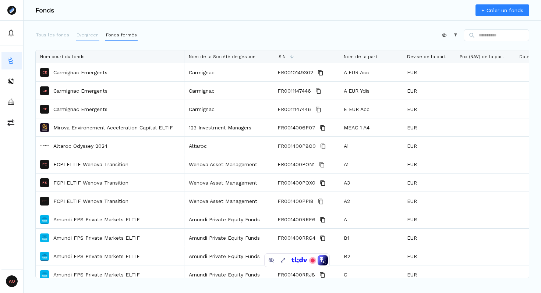
click at [83, 38] on p "Evergreen" at bounding box center [88, 35] width 22 height 7
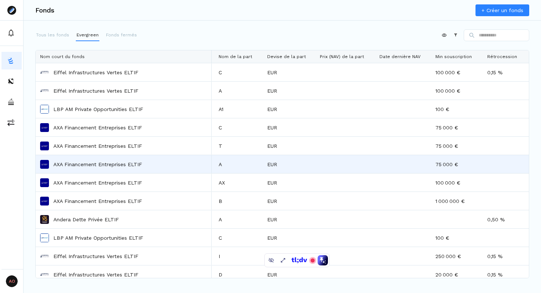
scroll to position [0, 28]
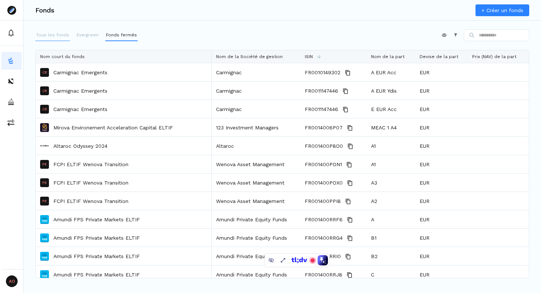
click at [65, 34] on p "Tous les fonds" at bounding box center [52, 35] width 33 height 7
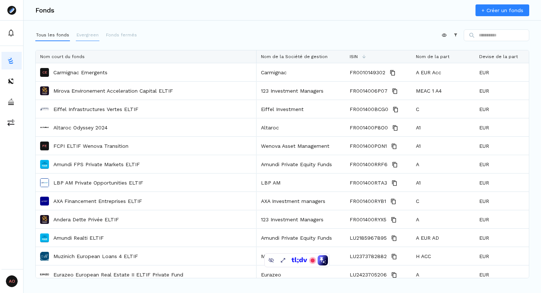
click at [81, 36] on p "Evergreen" at bounding box center [88, 35] width 22 height 7
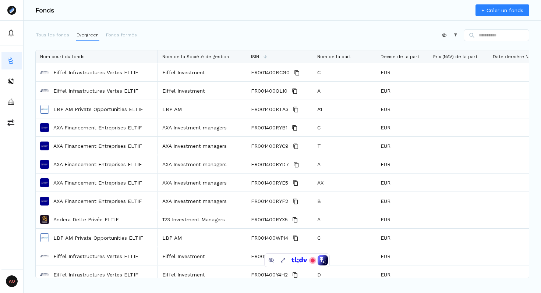
drag, startPoint x: 255, startPoint y: 57, endPoint x: 156, endPoint y: 63, distance: 98.8
click at [156, 63] on div "Nom court du fonds Nom de la Société de gestion ISIN Nom de la part Devise de l…" at bounding box center [282, 164] width 493 height 228
click at [234, 33] on div "Appliquer Constructeur" at bounding box center [282, 36] width 494 height 15
click at [54, 33] on p "Tous les fonds" at bounding box center [52, 35] width 33 height 7
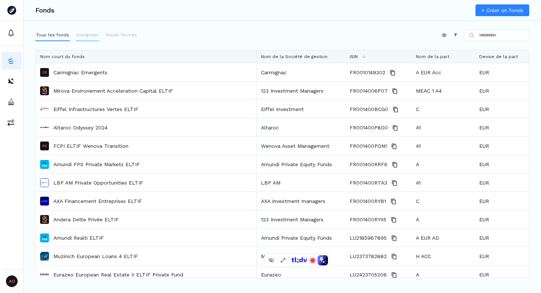
click at [87, 35] on p "Evergreen" at bounding box center [88, 35] width 22 height 7
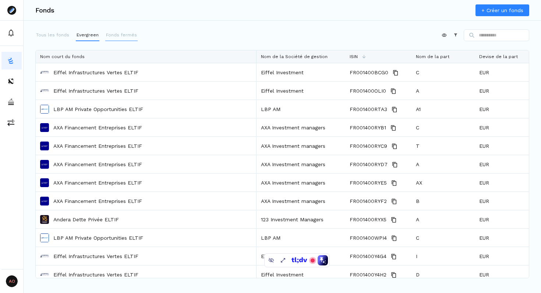
click at [122, 35] on p "Fonds fermés" at bounding box center [121, 35] width 31 height 7
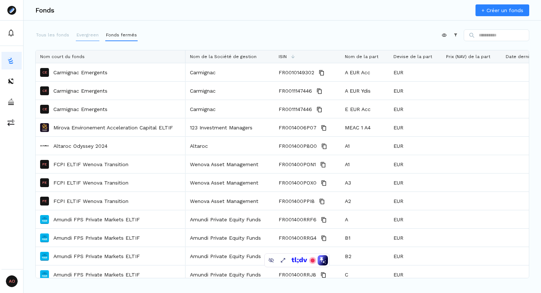
click at [77, 34] on p "Evergreen" at bounding box center [88, 35] width 22 height 7
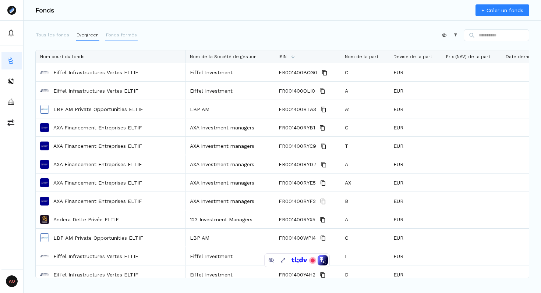
click at [111, 34] on p "Fonds fermés" at bounding box center [121, 35] width 31 height 7
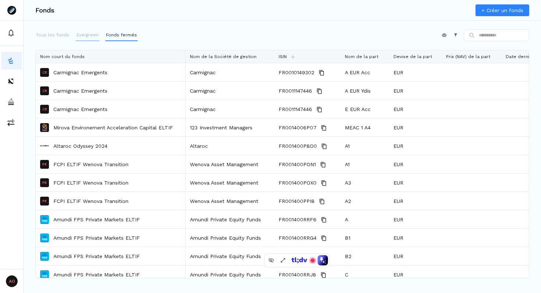
click at [86, 34] on p "Evergreen" at bounding box center [88, 35] width 22 height 7
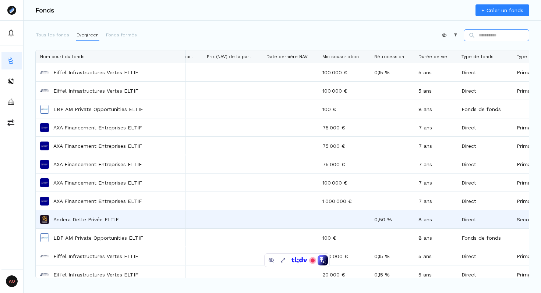
scroll to position [0, 343]
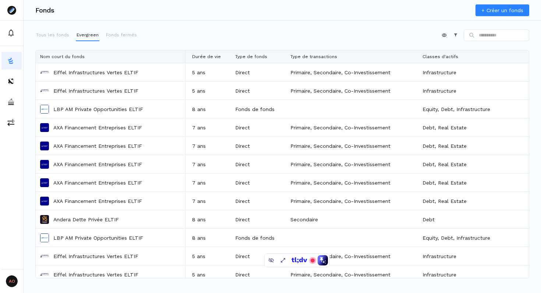
click at [272, 31] on div "Appliquer Constructeur" at bounding box center [282, 36] width 494 height 15
click at [262, 37] on div "Appliquer Constructeur" at bounding box center [282, 36] width 494 height 15
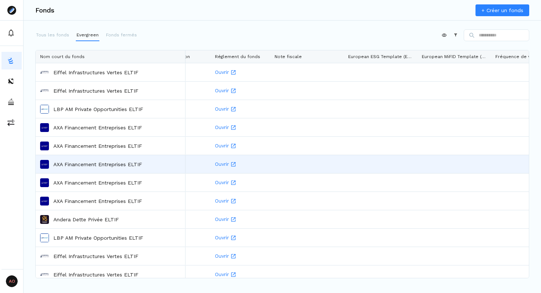
scroll to position [0, 1381]
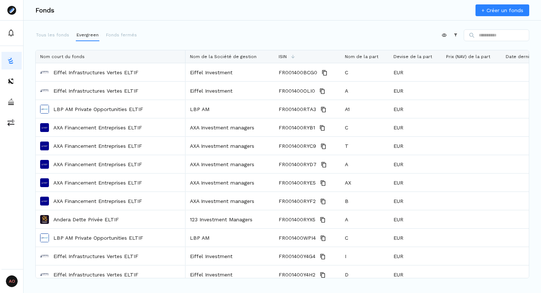
click at [265, 33] on div "Appliquer Constructeur" at bounding box center [282, 36] width 494 height 15
